Goal: Use online tool/utility: Utilize a website feature to perform a specific function

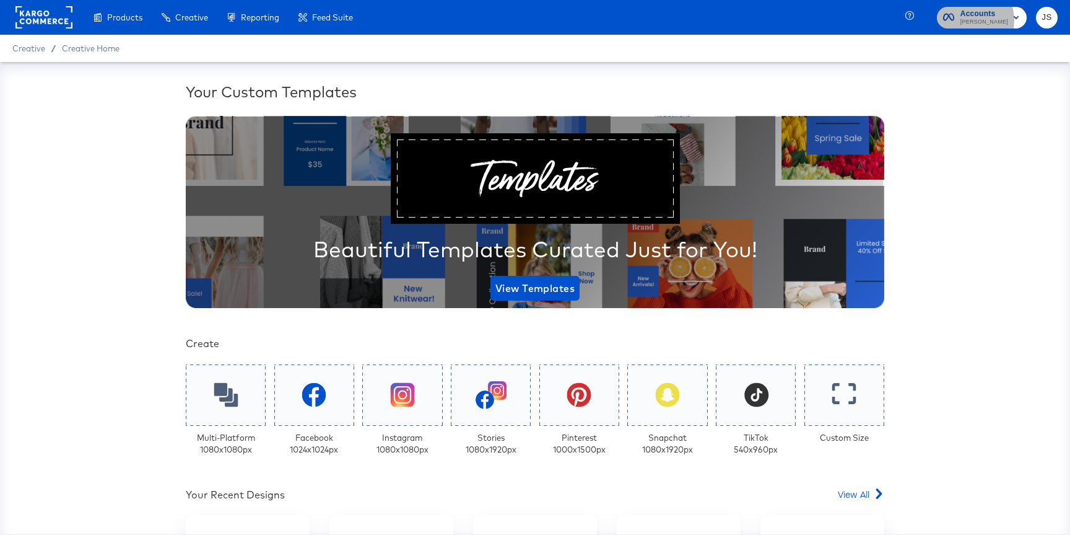
click at [983, 20] on span "[PERSON_NAME]" at bounding box center [985, 22] width 48 height 10
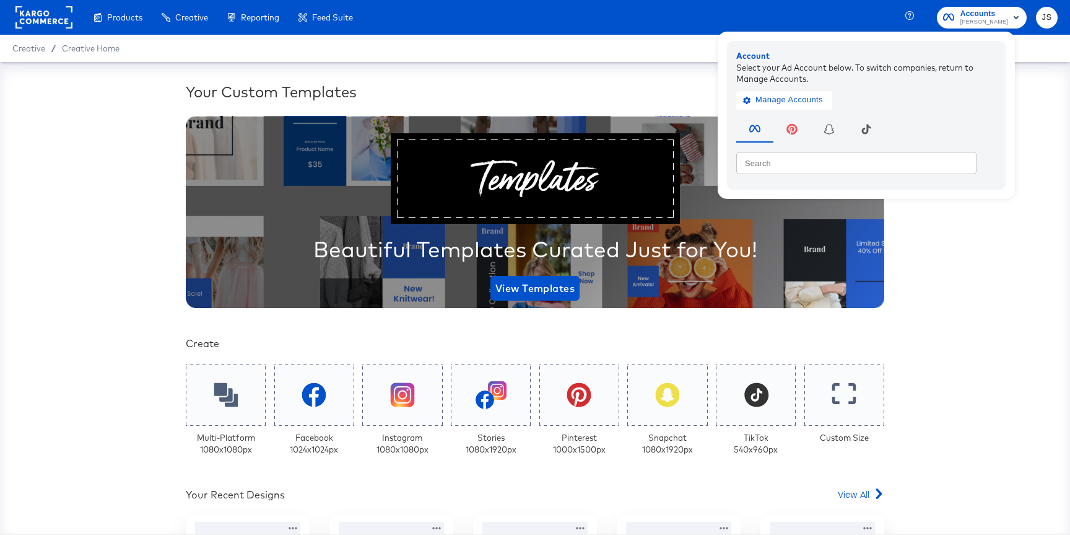
click at [656, 57] on div "Creative / Creative Home" at bounding box center [535, 48] width 1070 height 27
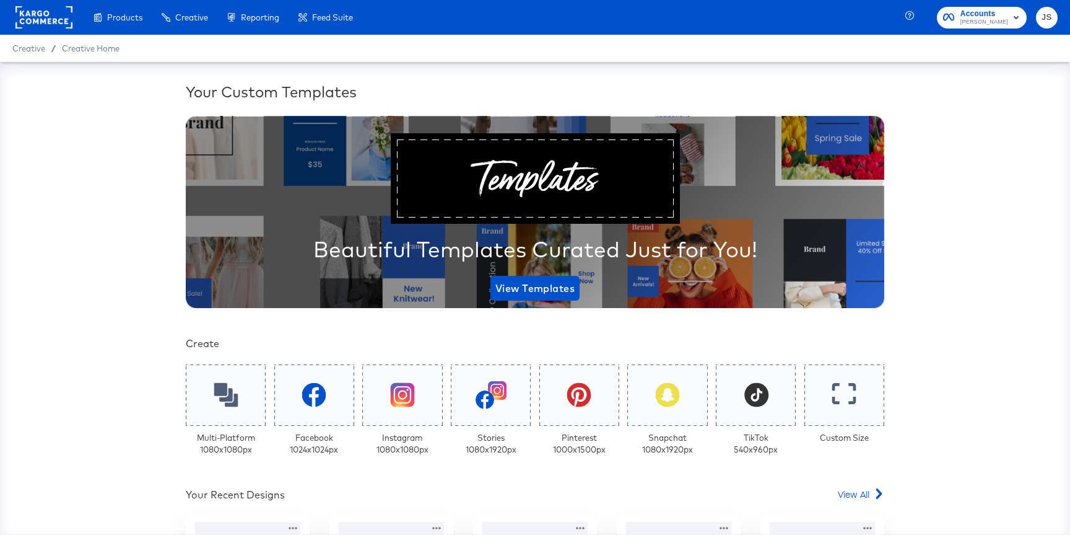
click at [0, 0] on div "Build overlay designs and videos, leveraging your catalog data." at bounding box center [0, 0] width 0 height 0
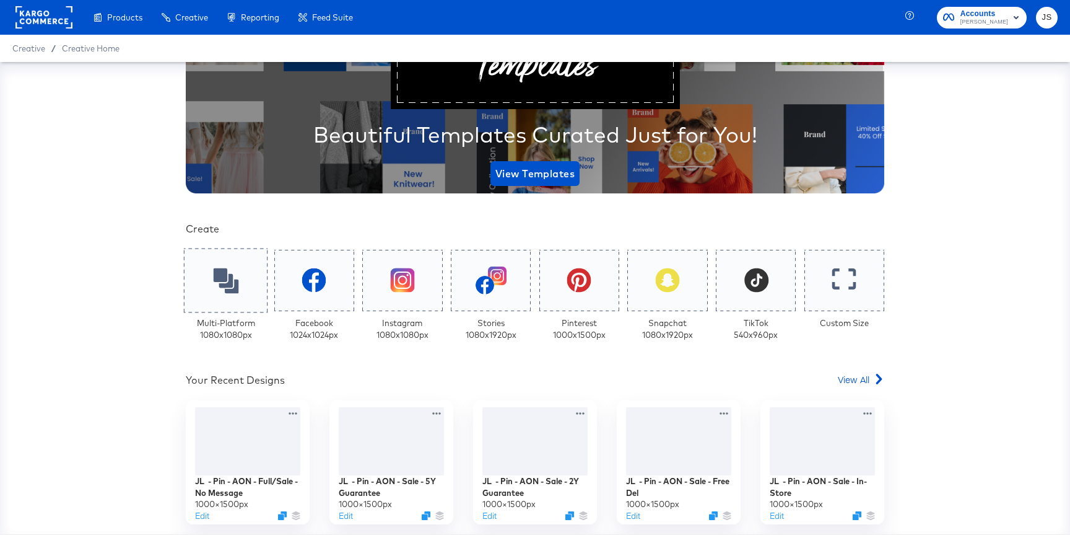
click at [250, 259] on div at bounding box center [226, 280] width 84 height 64
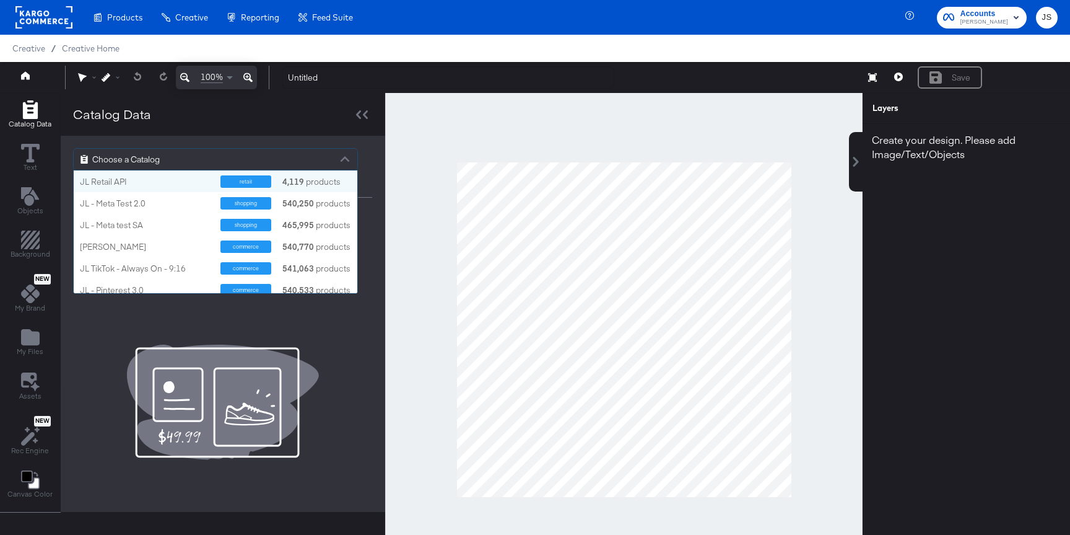
click at [232, 162] on div "Choose a Catalog" at bounding box center [216, 159] width 284 height 21
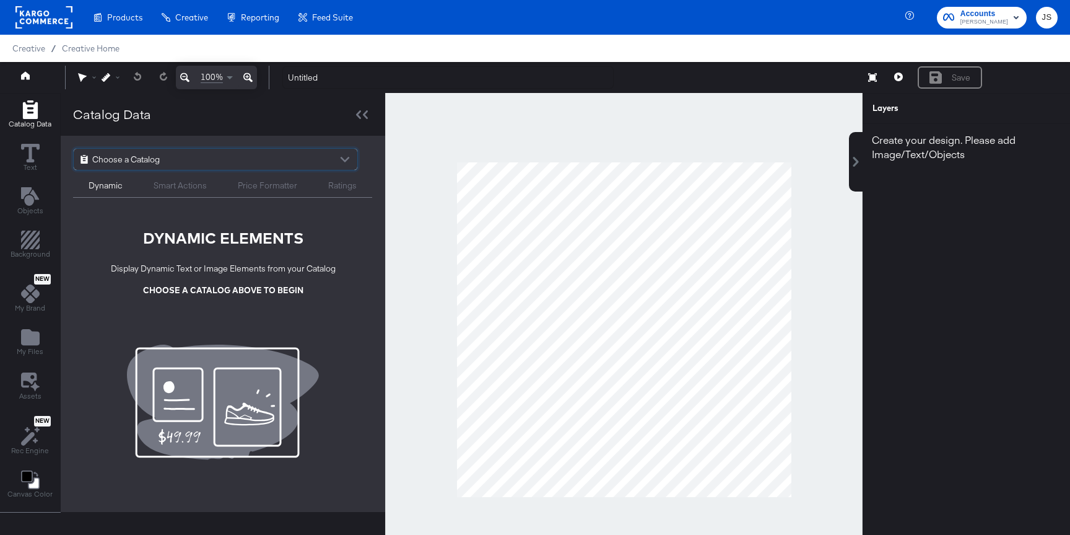
click at [204, 164] on div "Choose a Catalog" at bounding box center [216, 159] width 284 height 21
click at [279, 151] on div "Choose a Catalog" at bounding box center [216, 159] width 284 height 21
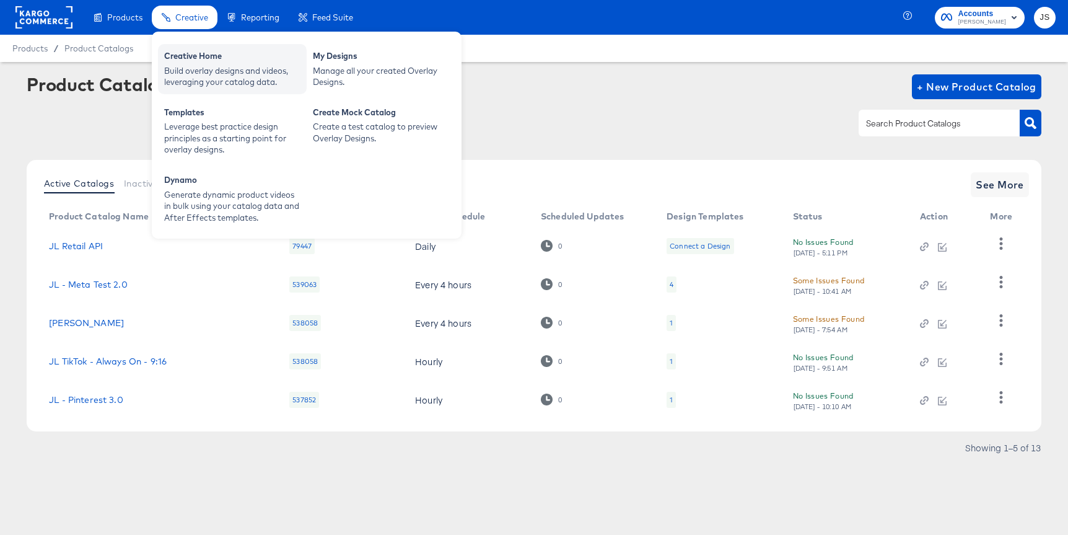
click at [194, 75] on div "Build overlay designs and videos, leveraging your catalog data." at bounding box center [232, 76] width 136 height 23
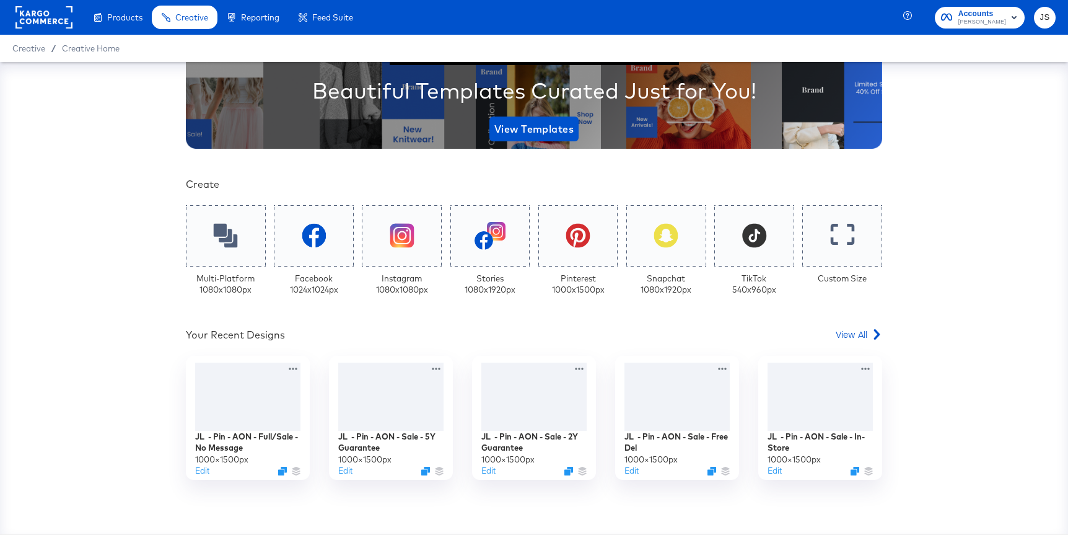
scroll to position [171, 0]
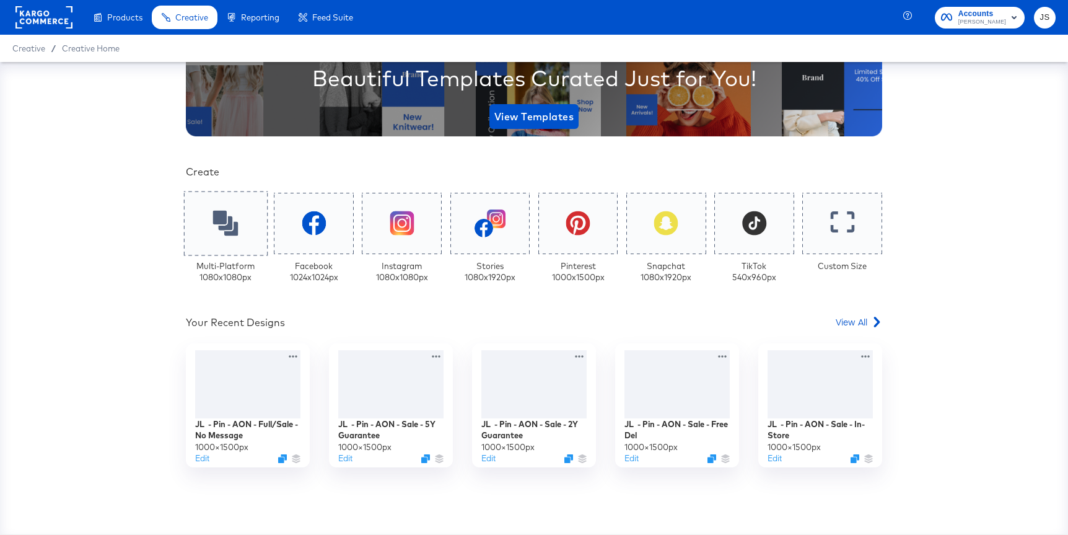
click at [203, 222] on div at bounding box center [226, 223] width 84 height 64
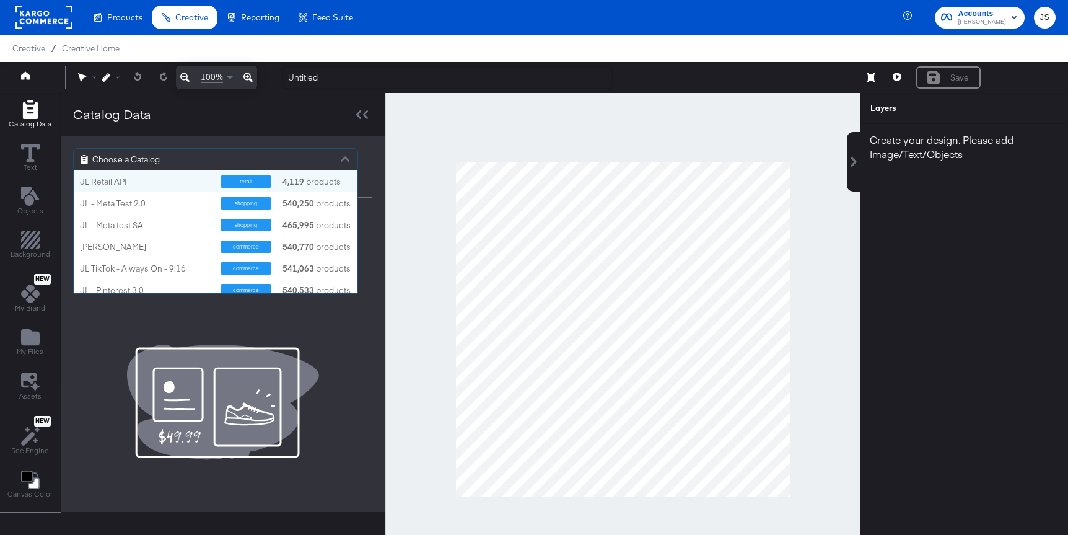
click at [165, 159] on div "Choose a Catalog" at bounding box center [216, 159] width 284 height 21
click at [154, 183] on div "JL Retail API" at bounding box center [145, 182] width 131 height 12
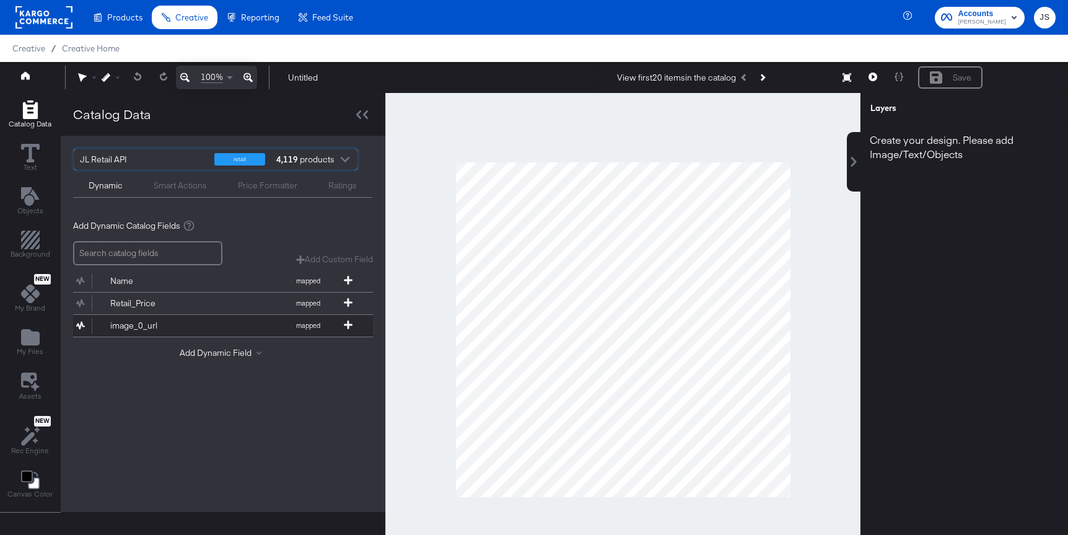
click at [186, 321] on div "image_0_url" at bounding box center [155, 326] width 90 height 12
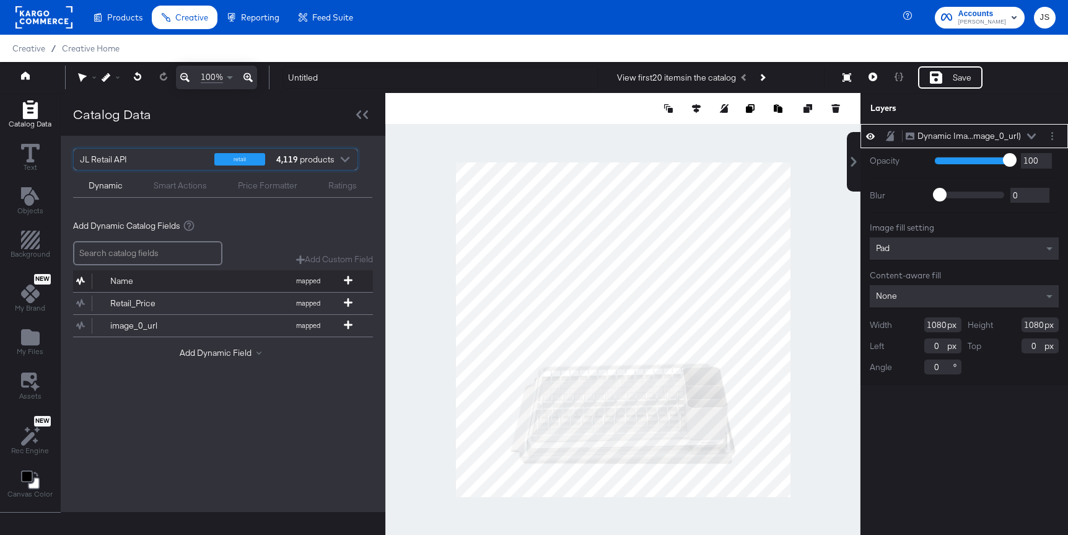
click at [244, 282] on button "Name mapped" at bounding box center [215, 281] width 284 height 22
